Goal: Information Seeking & Learning: Find specific page/section

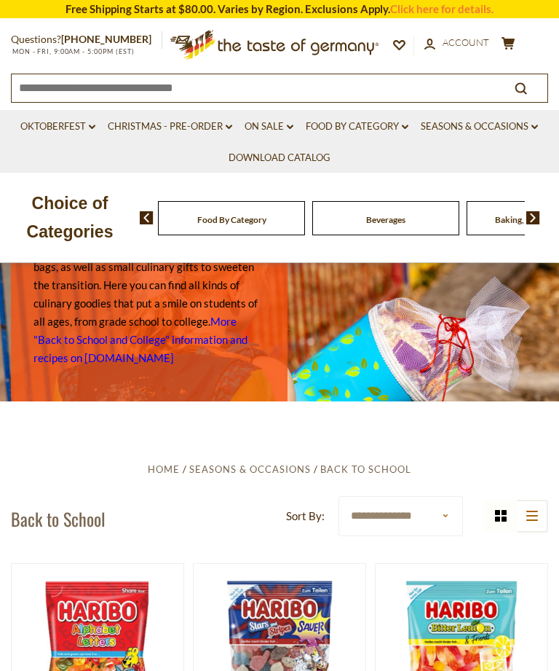
click at [269, 215] on div "Beverages" at bounding box center [231, 218] width 147 height 34
click at [541, 210] on div "Food By Category [GEOGRAPHIC_DATA] Baking, Cakes, Desserts Breads Candy Cereal …" at bounding box center [349, 217] width 419 height 35
click at [535, 216] on img at bounding box center [533, 217] width 14 height 13
click at [535, 211] on img at bounding box center [533, 217] width 14 height 13
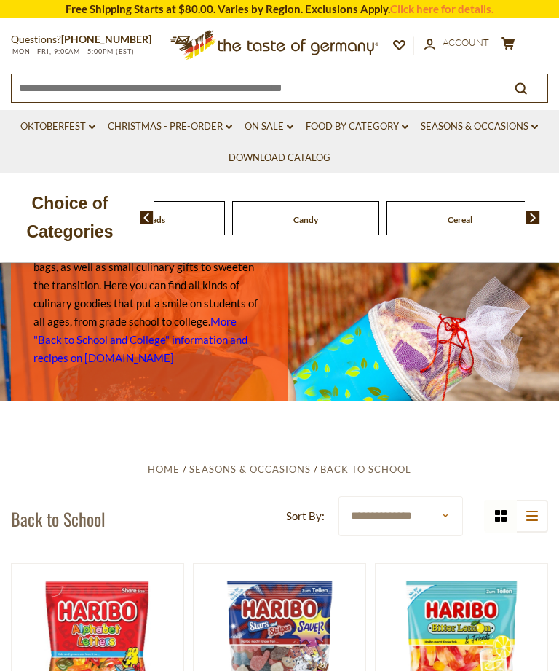
click at [534, 214] on img at bounding box center [533, 217] width 14 height 13
click at [538, 215] on img at bounding box center [533, 217] width 14 height 13
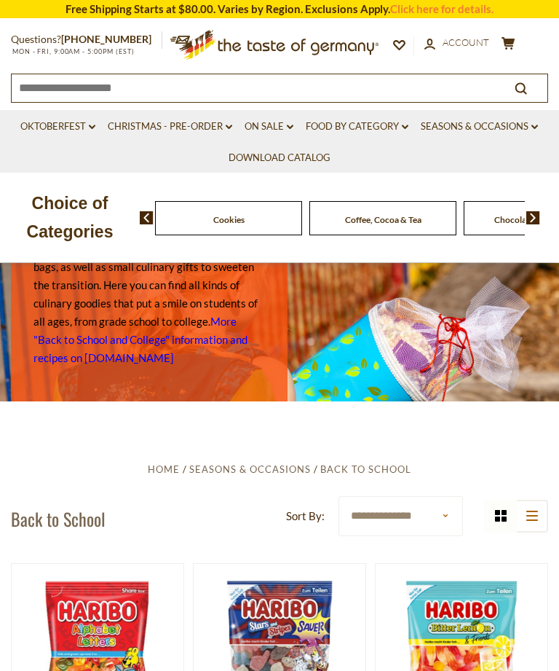
click at [535, 213] on img at bounding box center [533, 217] width 14 height 13
click at [543, 213] on div "Food By Category [GEOGRAPHIC_DATA] Baking, Cakes, Desserts Breads Candy Cereal …" at bounding box center [349, 217] width 419 height 35
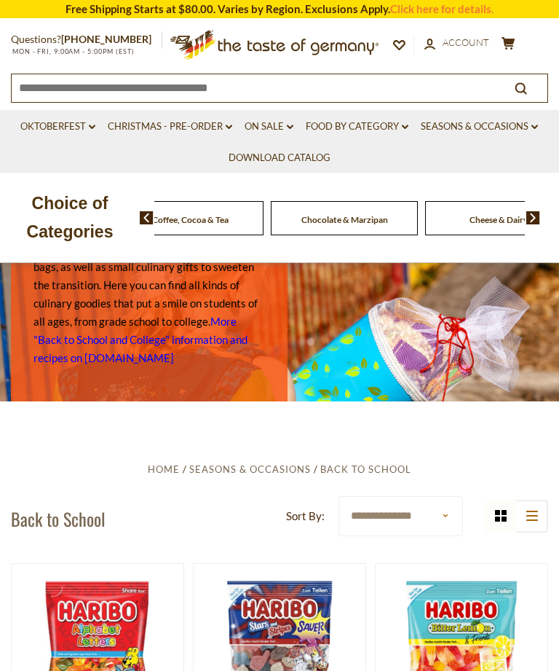
click at [536, 211] on img at bounding box center [533, 217] width 14 height 13
click at [540, 212] on img at bounding box center [533, 217] width 14 height 13
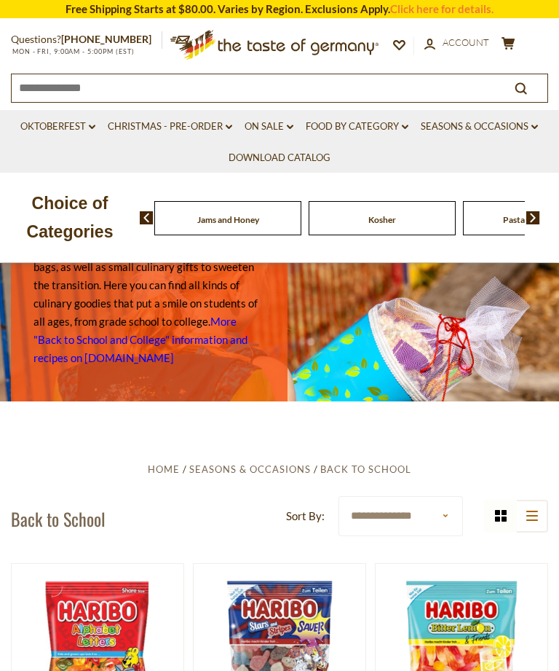
click at [142, 217] on img at bounding box center [147, 217] width 14 height 13
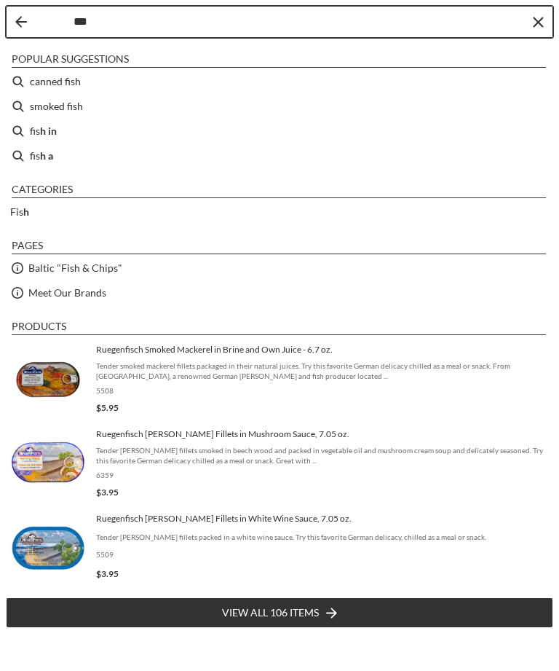
type input "****"
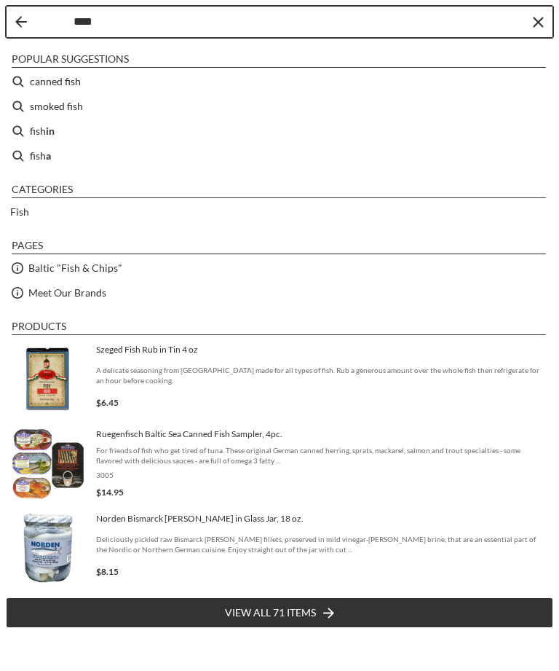
type input "****"
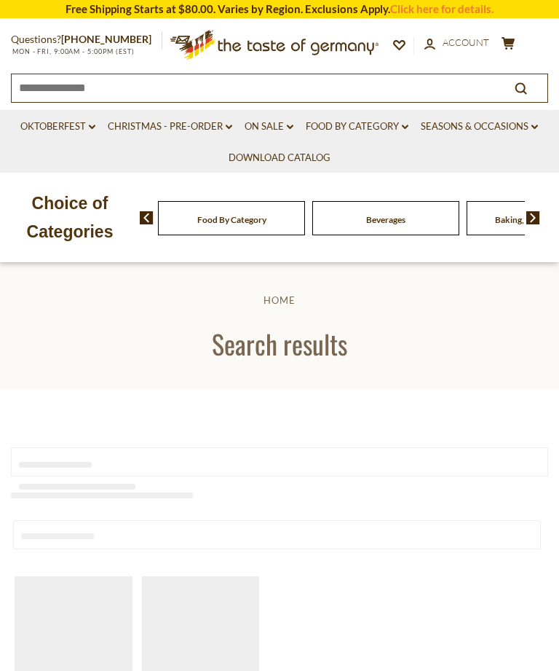
type input "****"
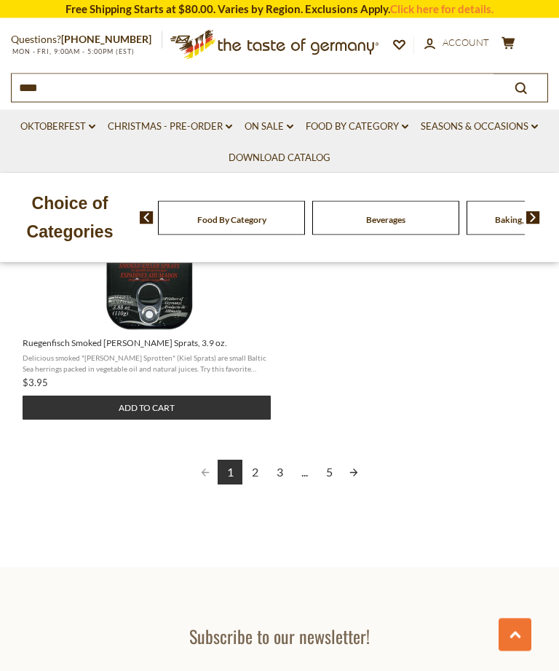
scroll to position [2005, 0]
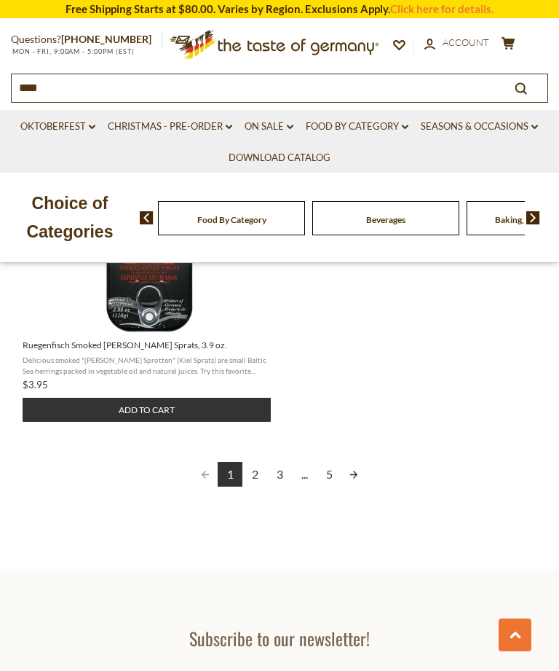
click at [363, 462] on link "Next page" at bounding box center [354, 474] width 25 height 25
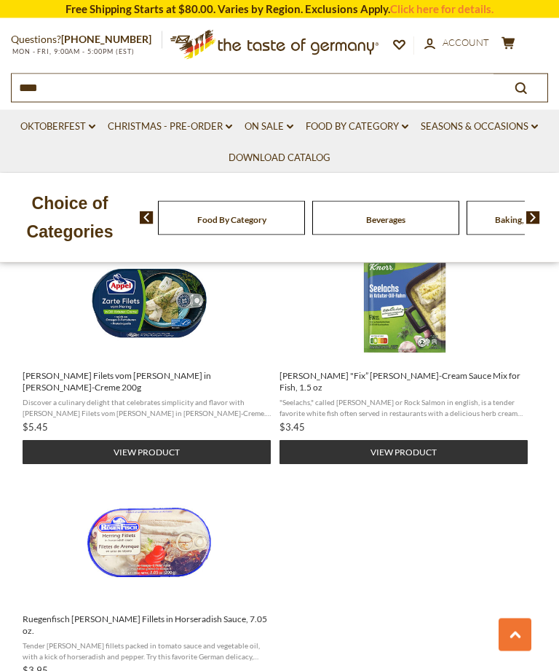
scroll to position [1756, 0]
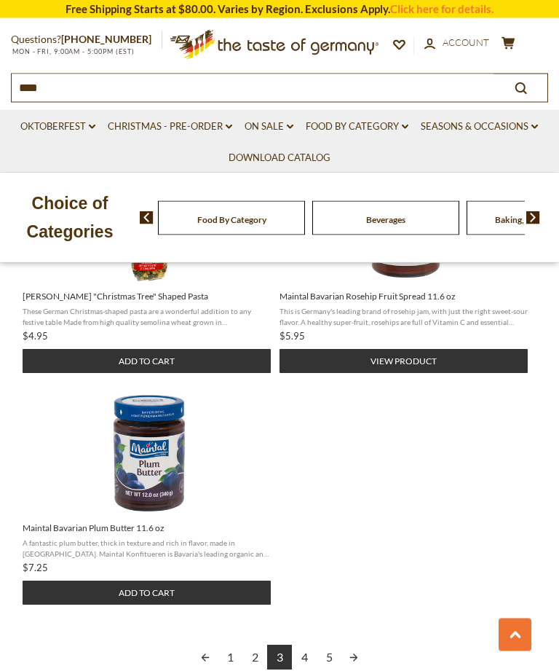
scroll to position [1823, 0]
click at [351, 644] on link "Next page" at bounding box center [354, 656] width 25 height 25
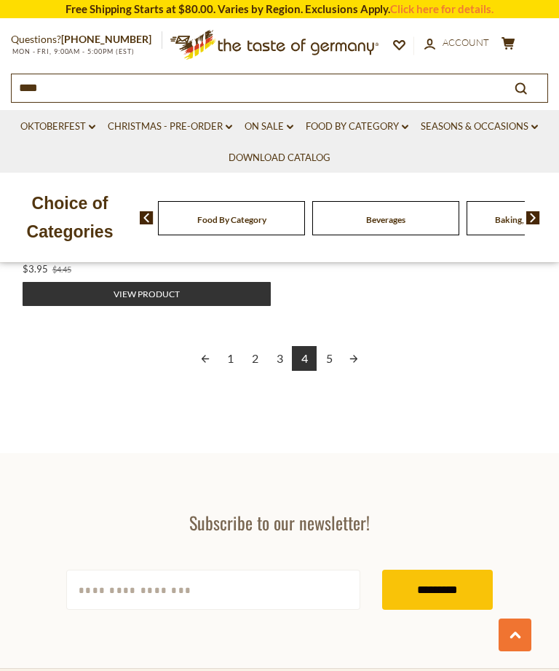
scroll to position [2074, 0]
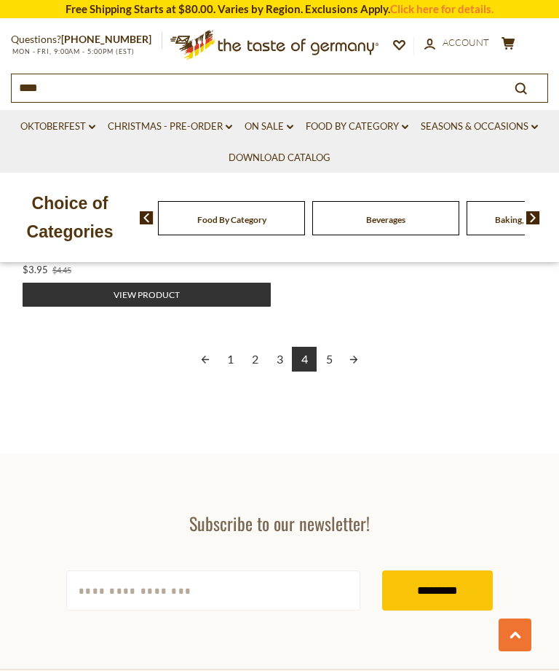
click at [208, 355] on link "Previous page" at bounding box center [205, 359] width 25 height 25
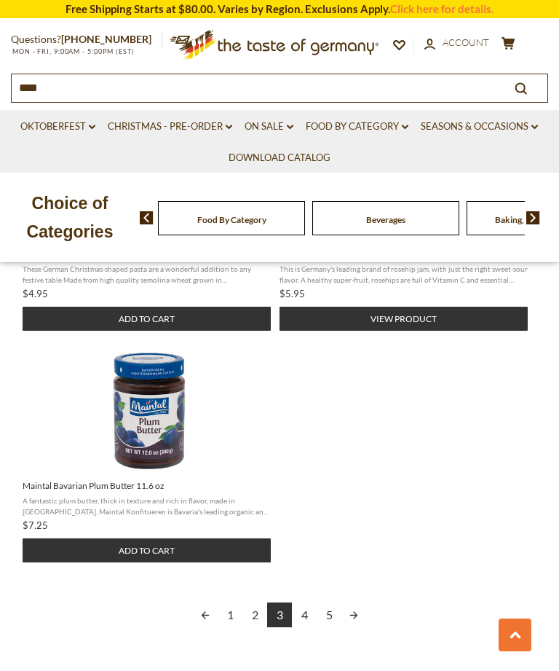
scroll to position [1871, 0]
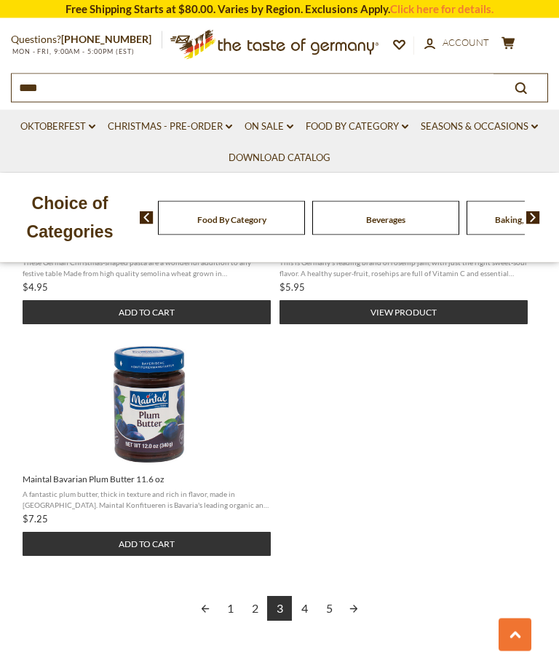
click at [204, 596] on link "Previous page" at bounding box center [205, 608] width 25 height 25
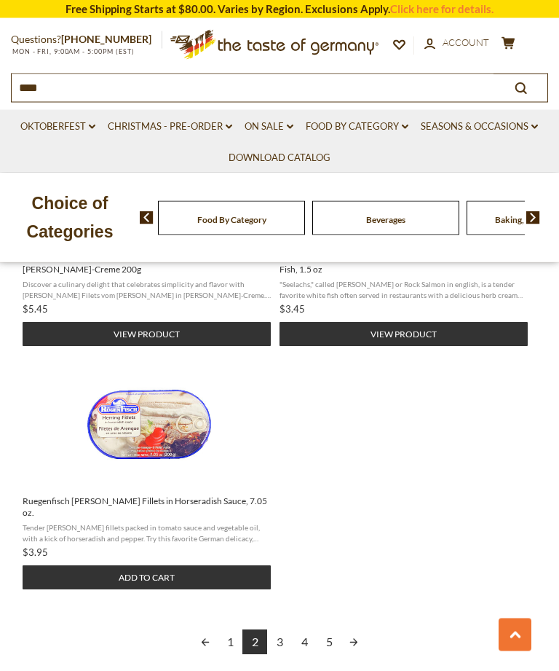
scroll to position [1873, 0]
click at [203, 629] on link "Previous page" at bounding box center [205, 641] width 25 height 25
